Goal: Navigation & Orientation: Find specific page/section

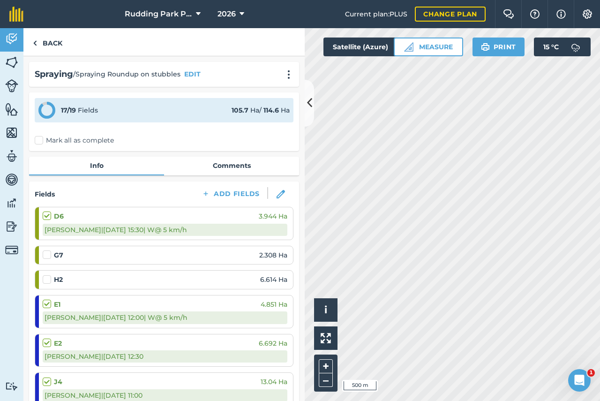
scroll to position [47, 0]
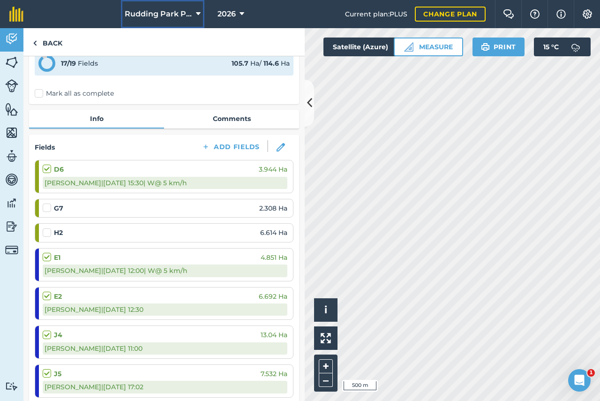
click at [197, 14] on icon at bounding box center [198, 13] width 5 height 11
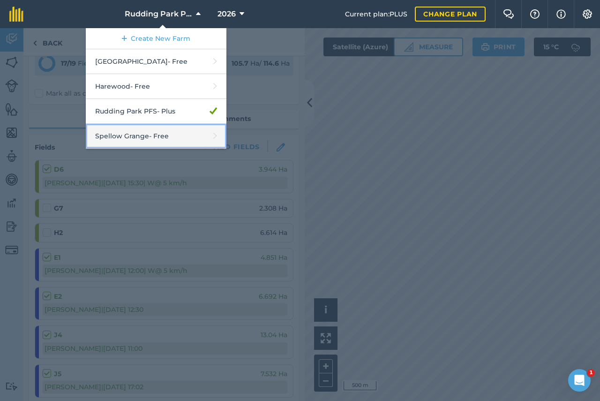
click at [144, 136] on link "Spellow Grange - Free" at bounding box center [156, 136] width 141 height 25
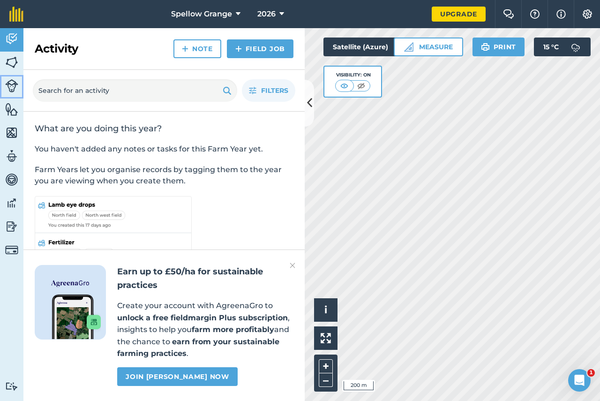
click at [13, 85] on img at bounding box center [11, 85] width 13 height 13
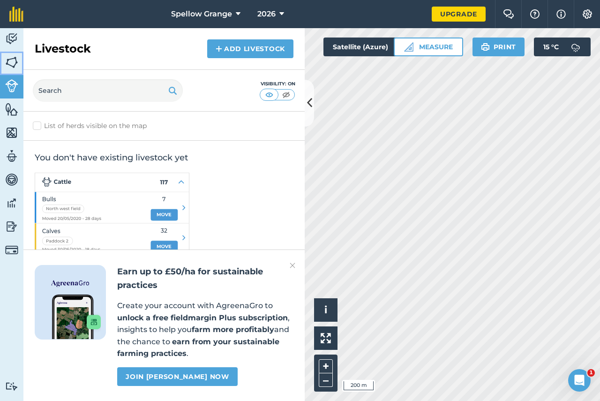
click at [11, 60] on img at bounding box center [11, 62] width 13 height 14
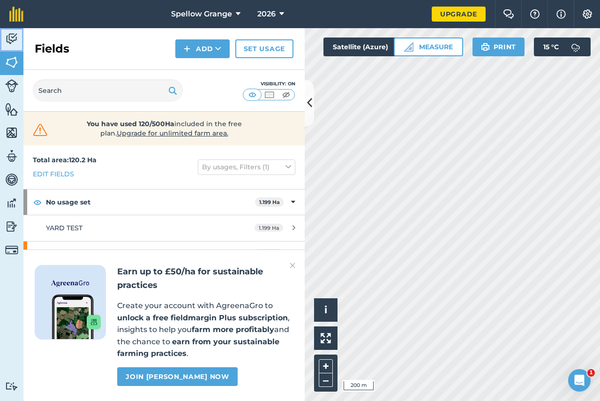
click at [12, 34] on img at bounding box center [11, 39] width 13 height 14
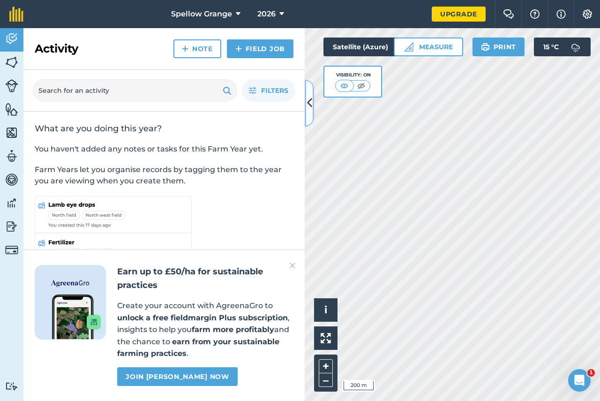
click at [307, 113] on button at bounding box center [309, 103] width 9 height 47
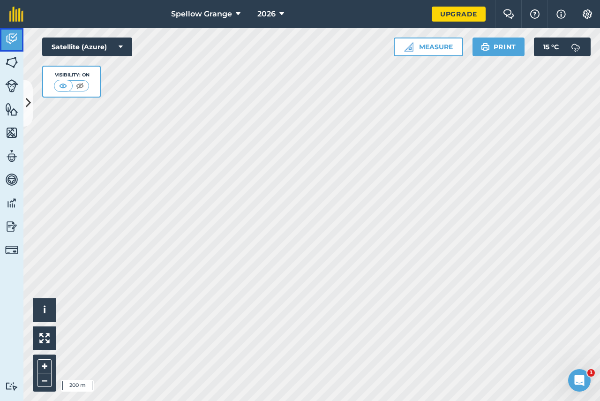
click at [15, 41] on img at bounding box center [11, 39] width 13 height 14
